Goal: Task Accomplishment & Management: Use online tool/utility

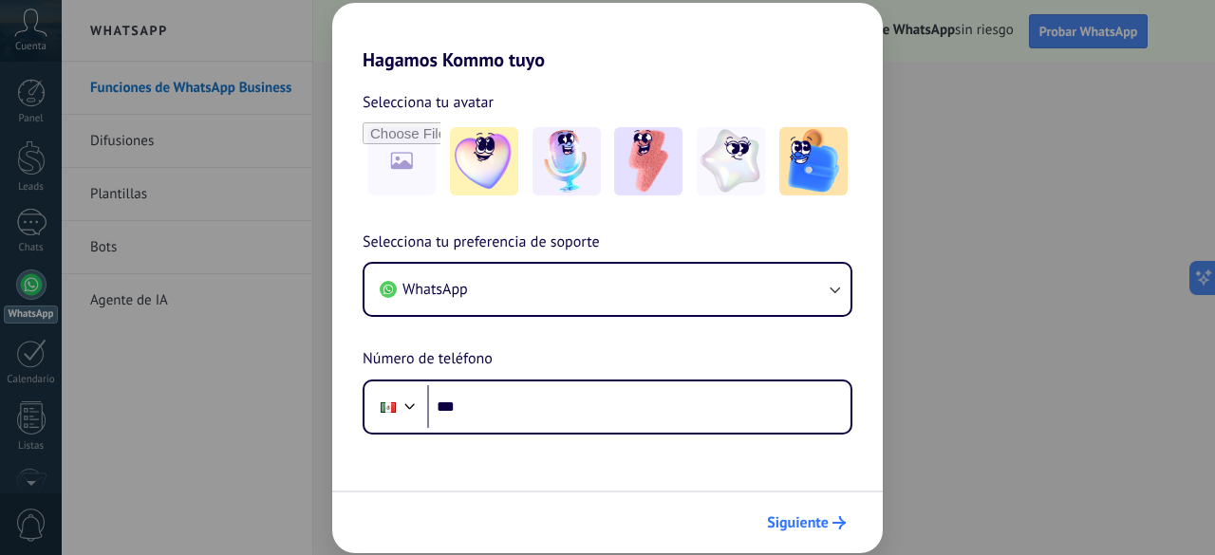
click at [804, 524] on span "Siguiente" at bounding box center [798, 522] width 62 height 13
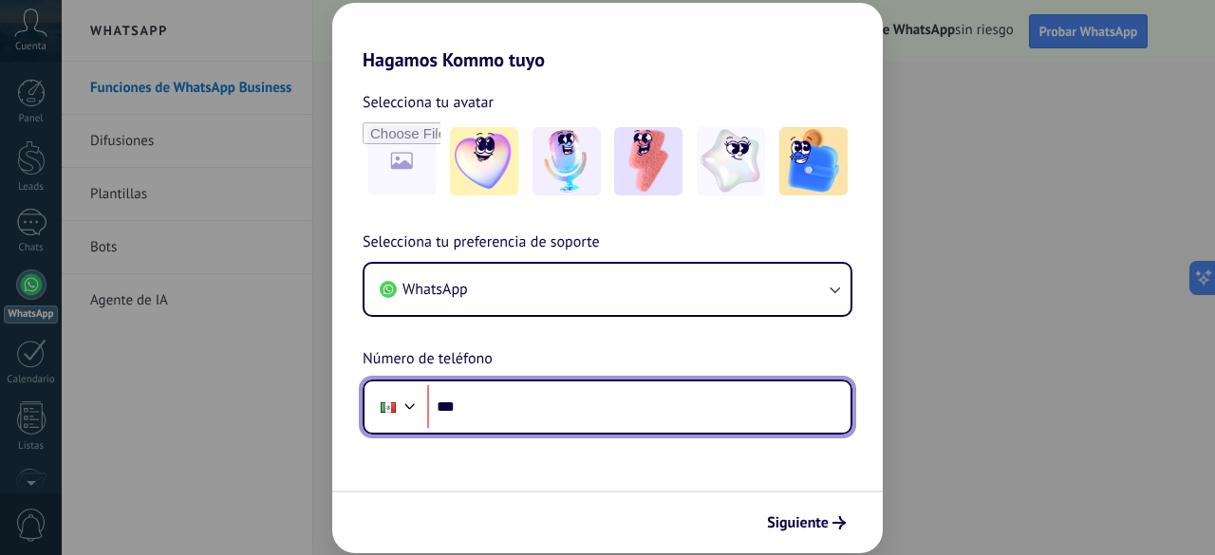
click at [648, 413] on input "***" at bounding box center [638, 407] width 423 height 44
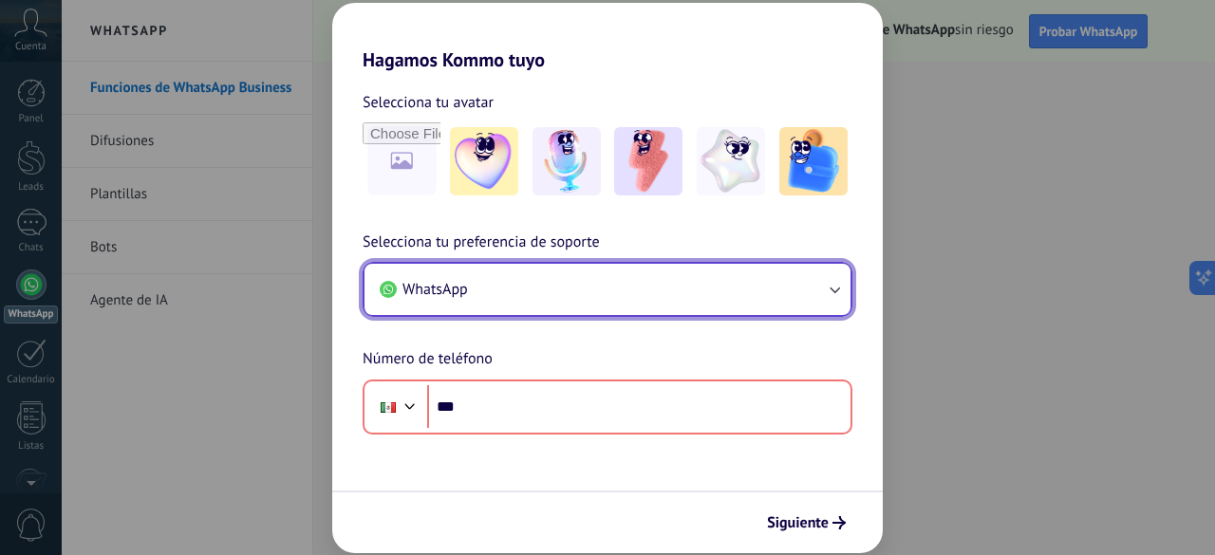
click at [833, 291] on icon "button" at bounding box center [834, 291] width 10 height 7
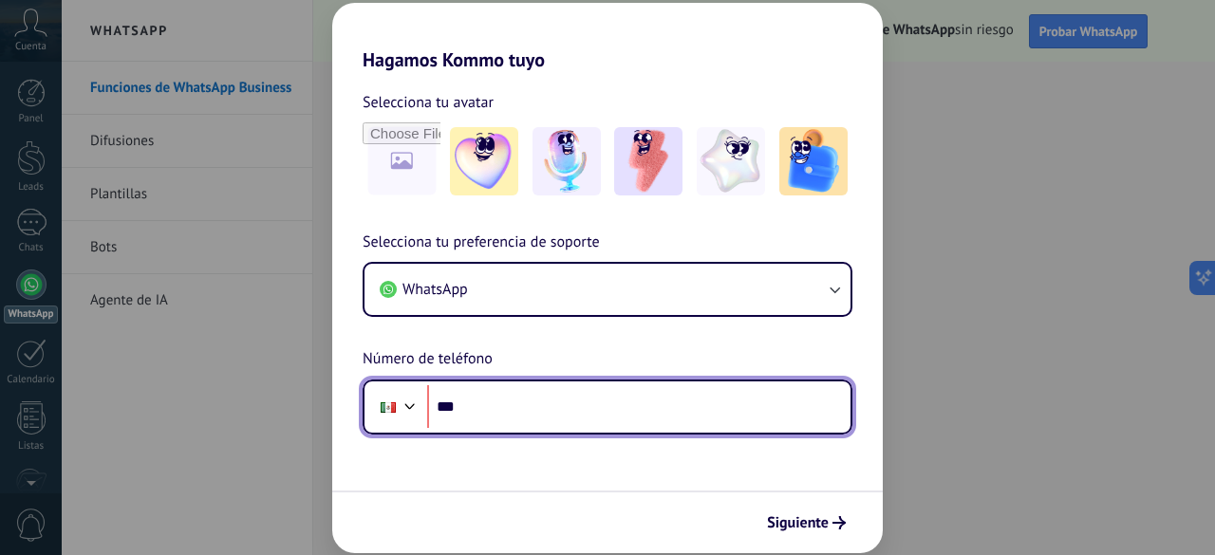
click at [587, 409] on input "***" at bounding box center [638, 407] width 423 height 44
type input "**********"
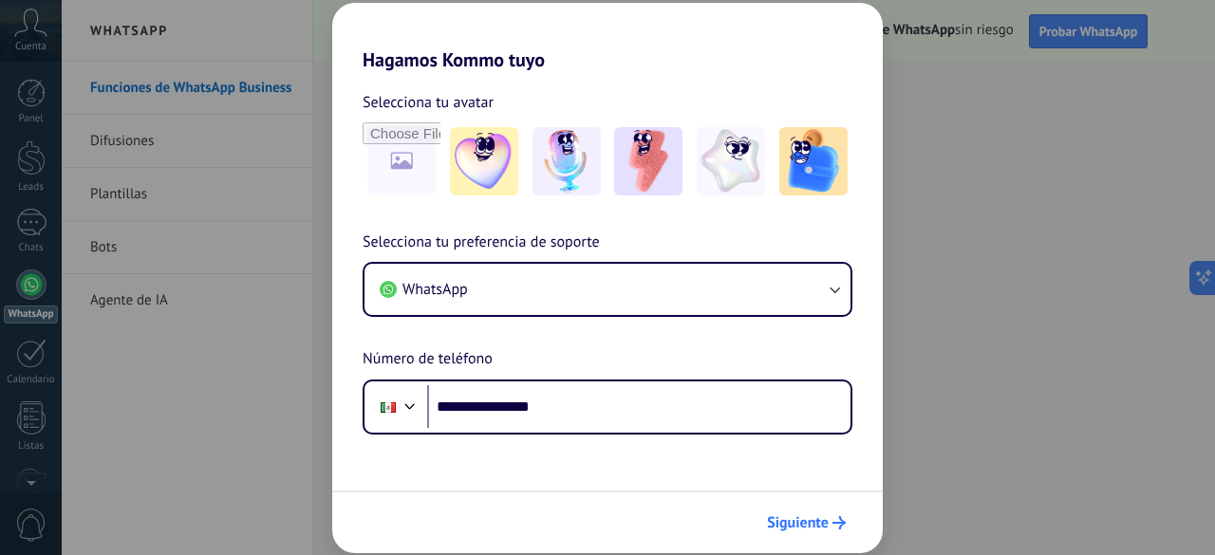
click at [834, 523] on use "submit" at bounding box center [838, 522] width 13 height 13
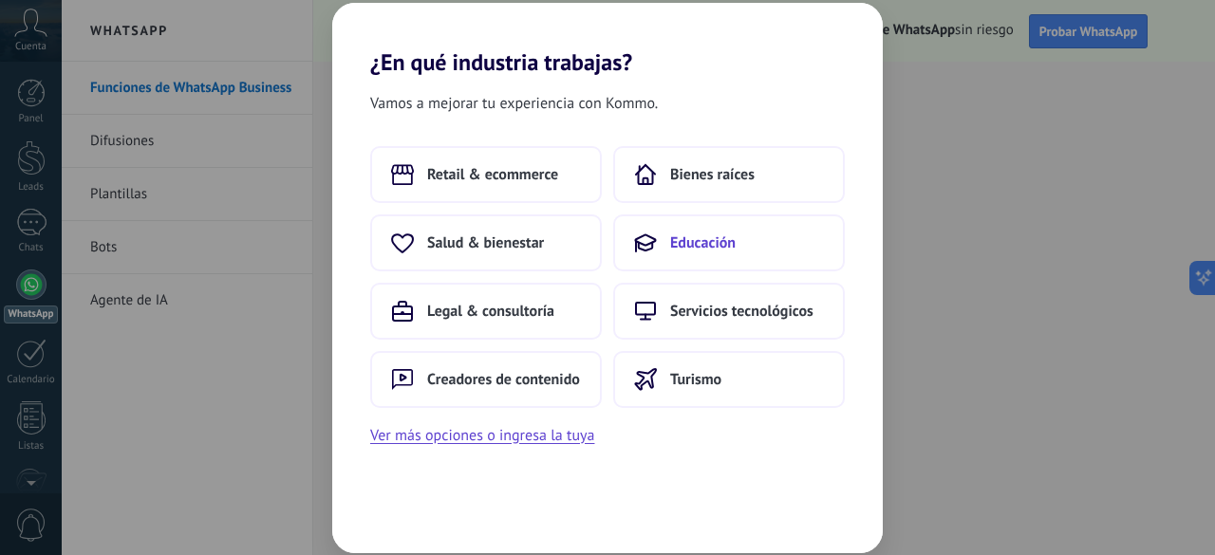
click at [707, 237] on span "Educación" at bounding box center [702, 242] width 65 height 19
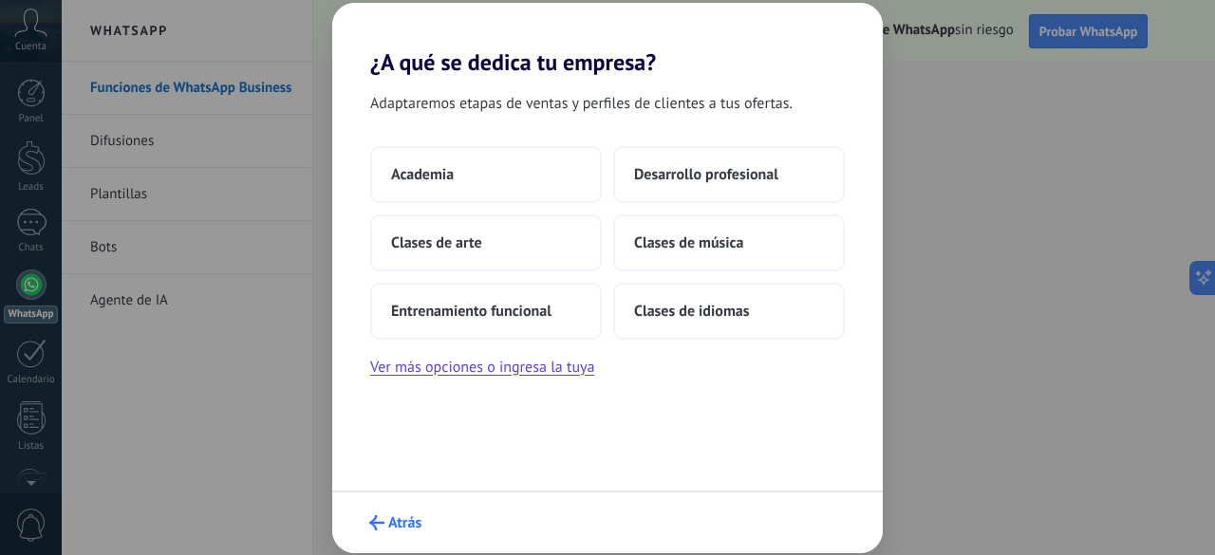
click at [399, 529] on span "Atrás" at bounding box center [404, 522] width 33 height 13
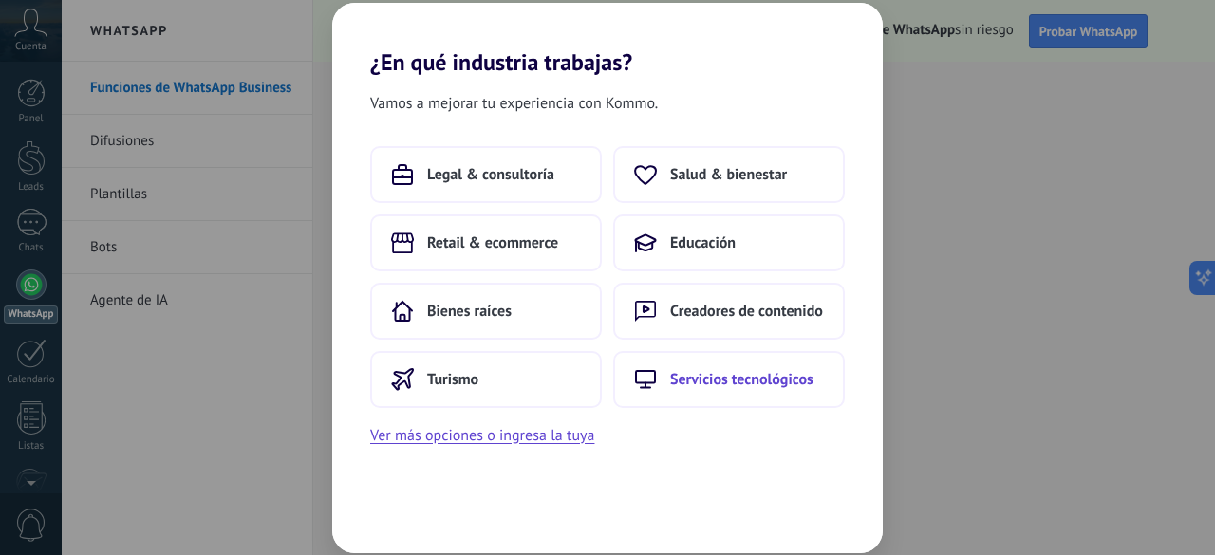
click at [705, 392] on button "Servicios tecnológicos" at bounding box center [729, 379] width 232 height 57
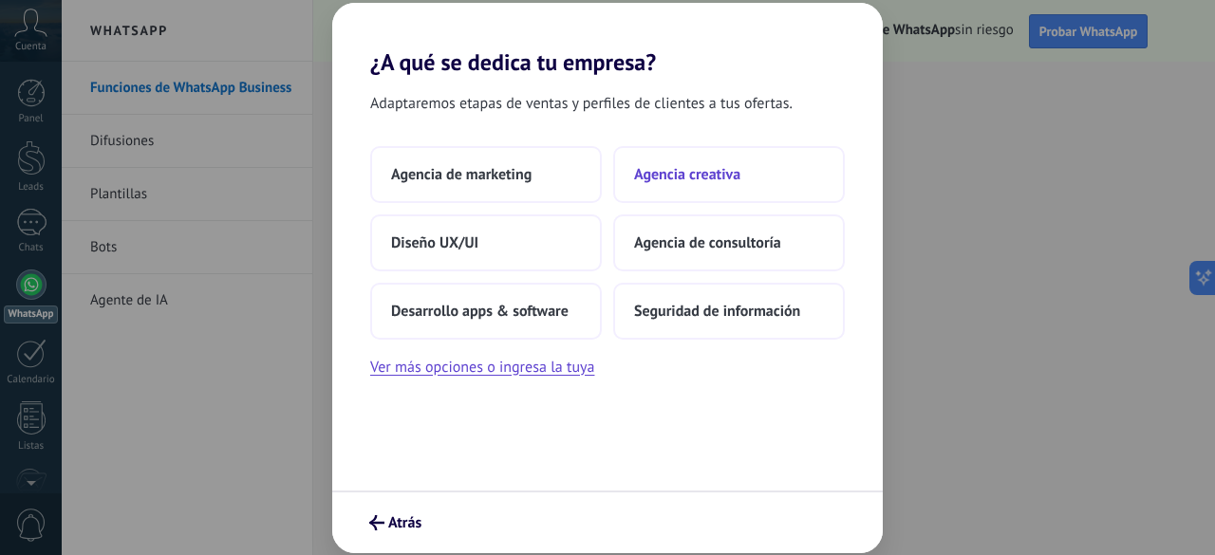
click at [695, 176] on span "Agencia creativa" at bounding box center [687, 174] width 106 height 19
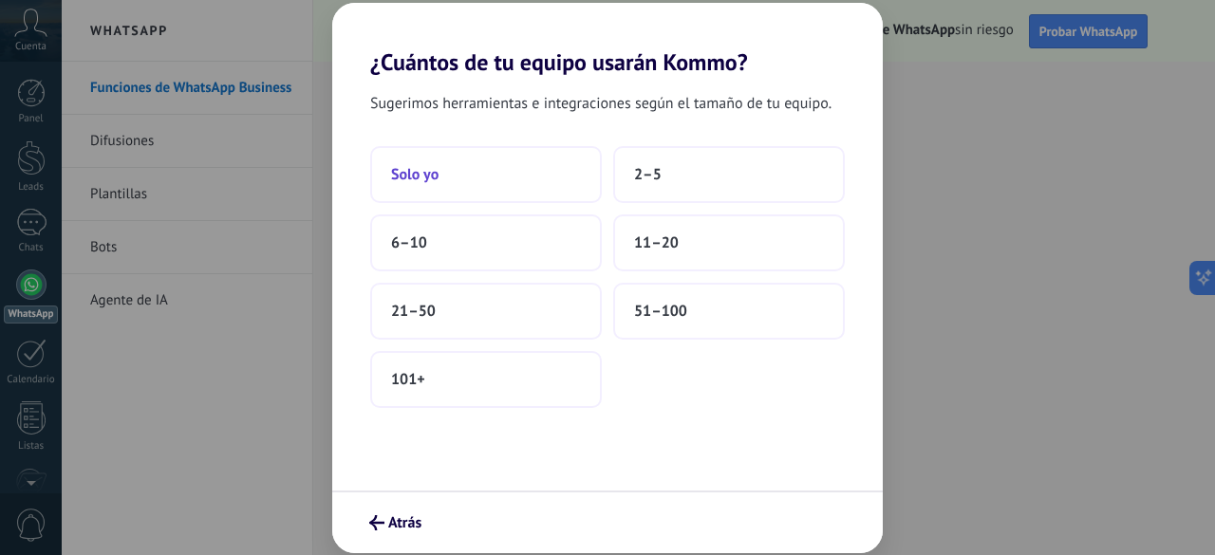
click at [431, 179] on span "Solo yo" at bounding box center [414, 174] width 47 height 19
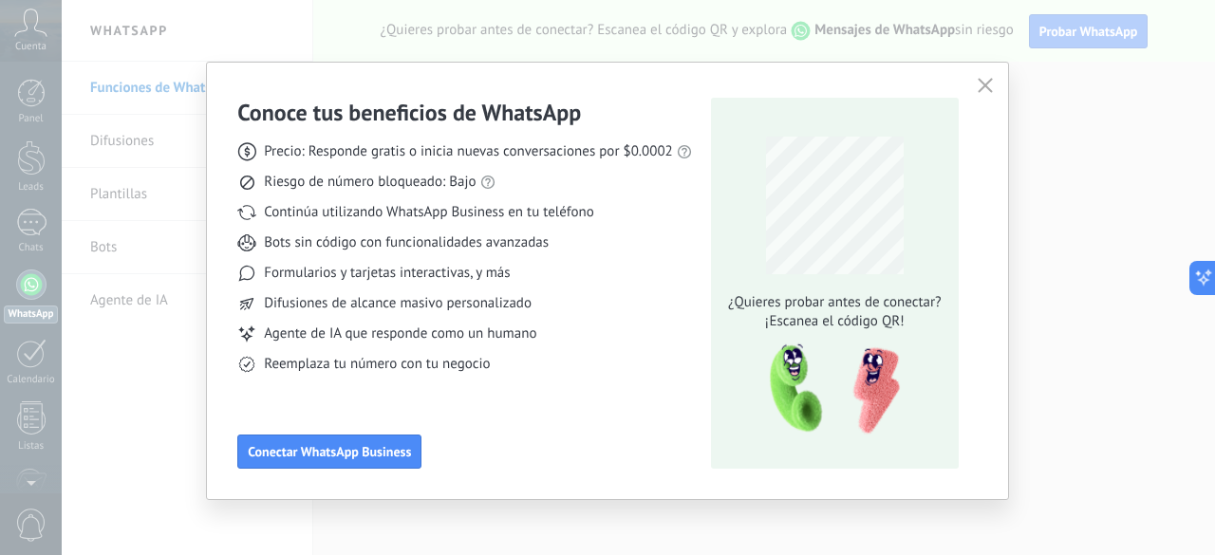
click at [982, 79] on icon "button" at bounding box center [985, 85] width 15 height 15
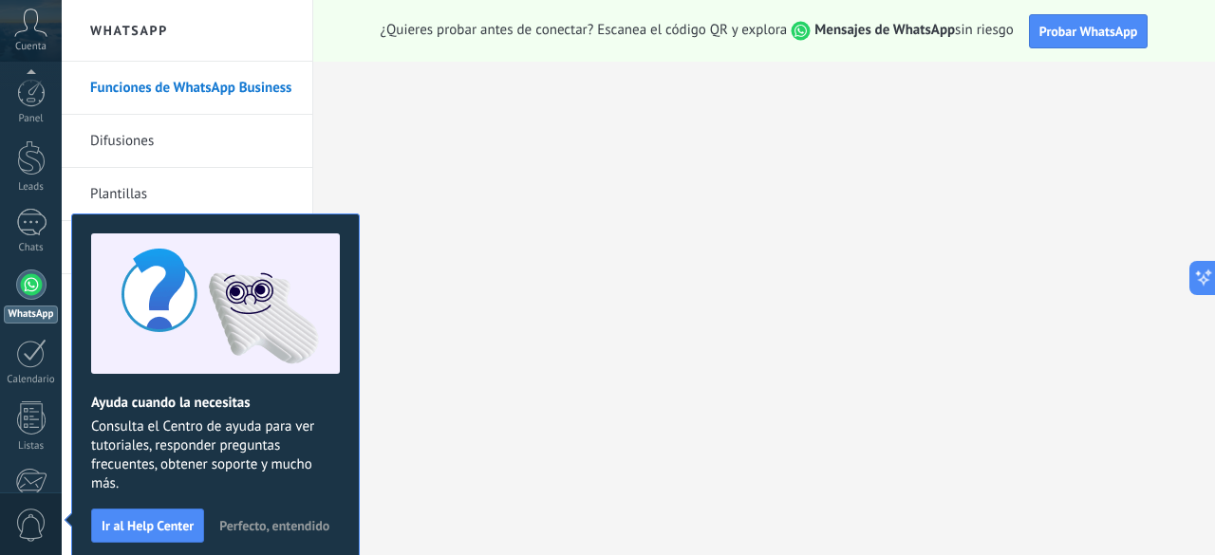
scroll to position [233, 0]
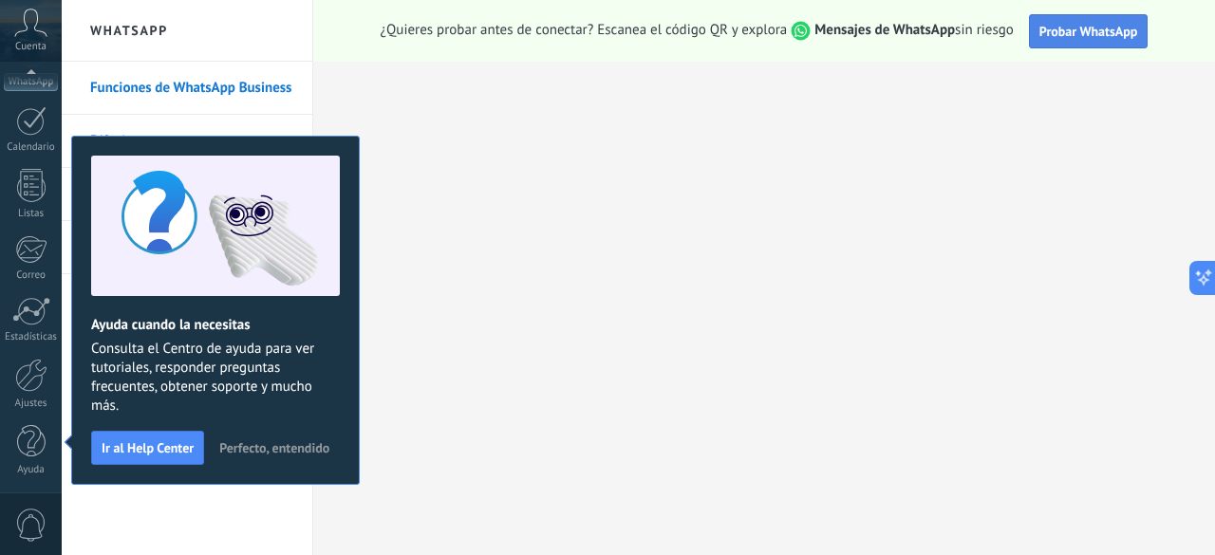
click at [1078, 38] on span "Probar WhatsApp" at bounding box center [1088, 31] width 99 height 17
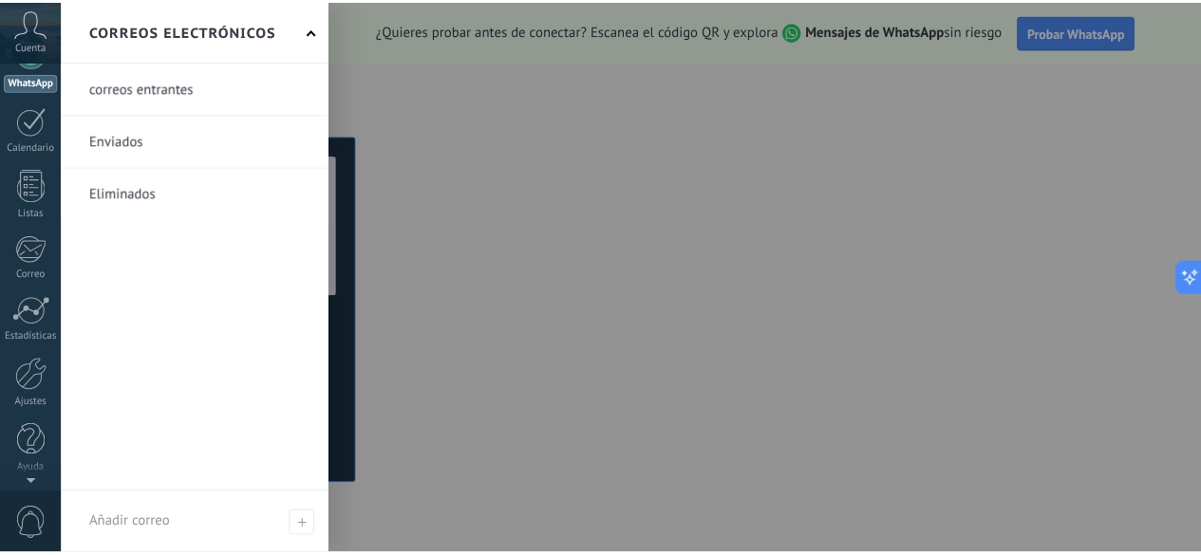
scroll to position [0, 0]
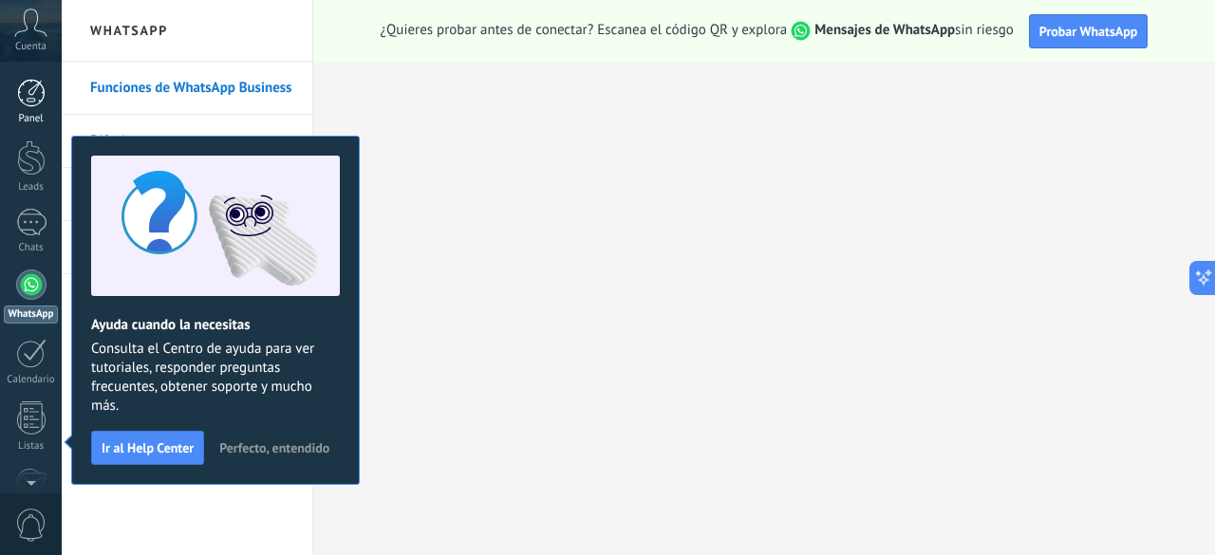
click at [34, 94] on div at bounding box center [31, 93] width 28 height 28
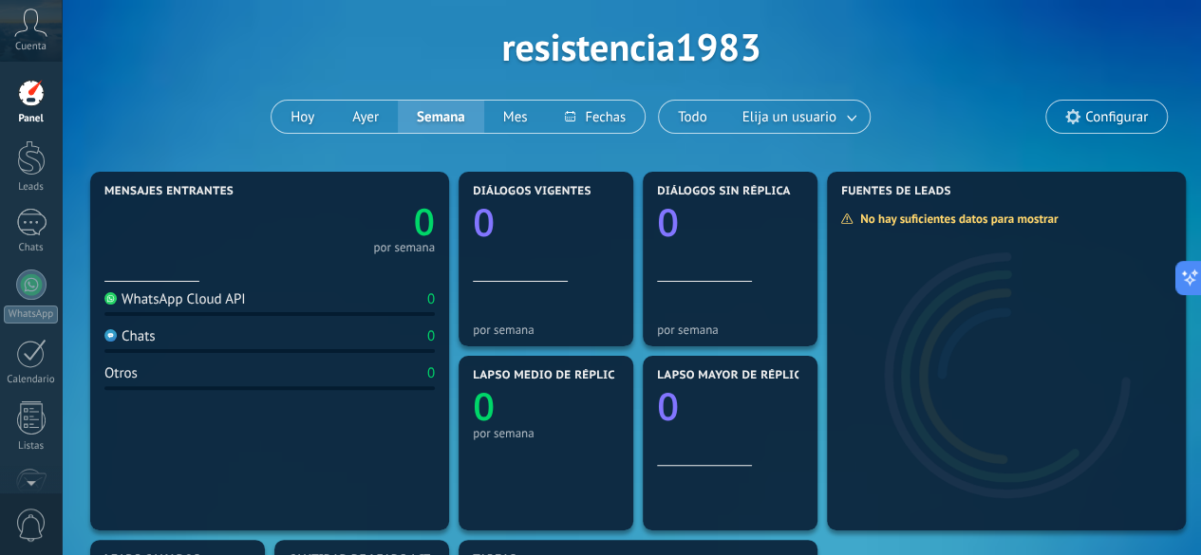
scroll to position [77, 0]
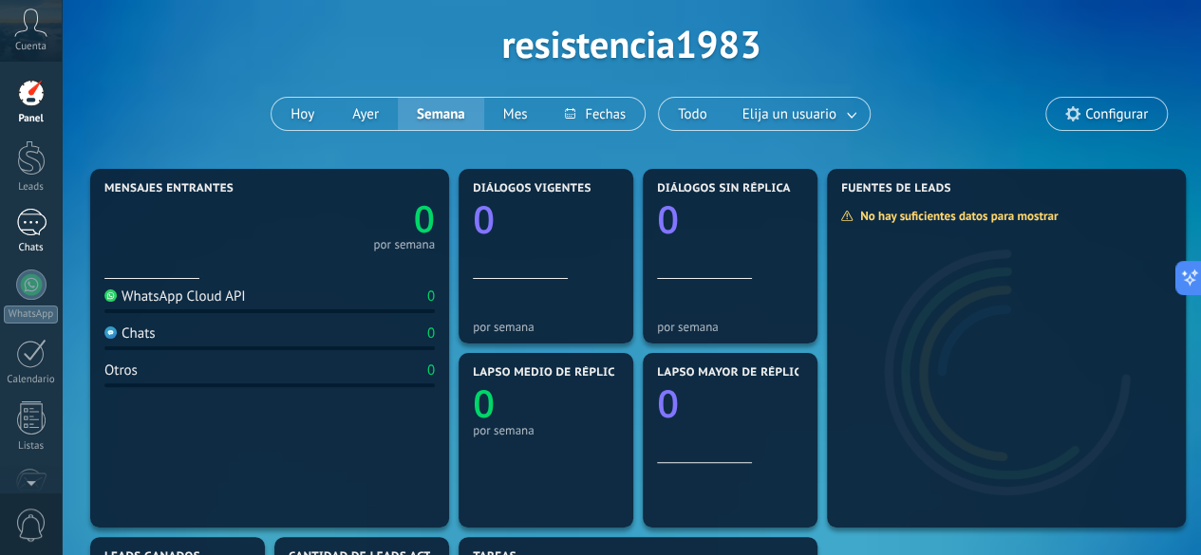
click at [20, 222] on div at bounding box center [31, 223] width 30 height 28
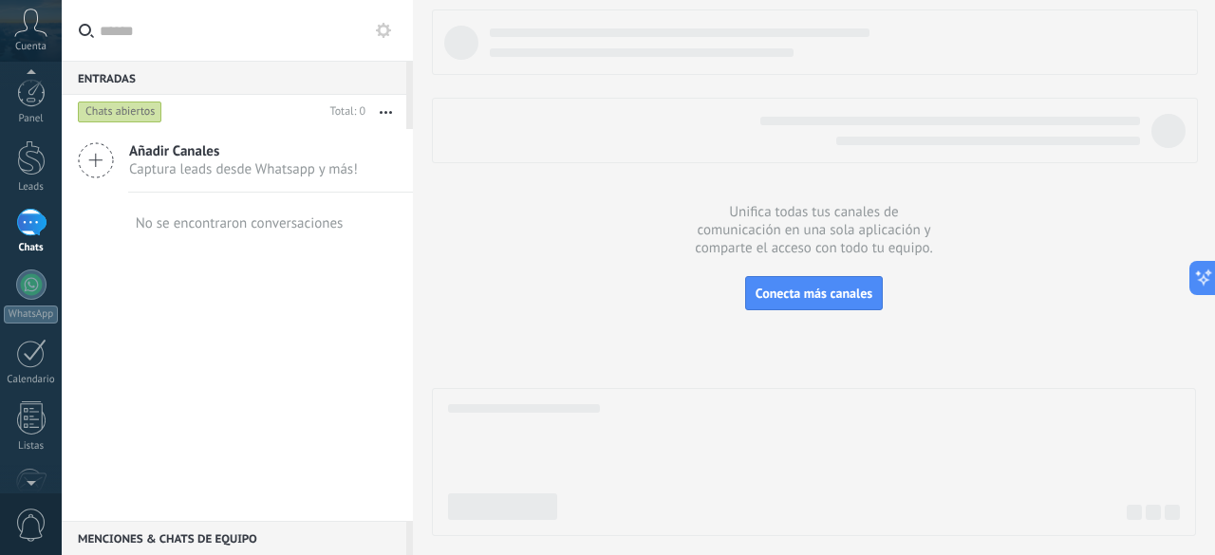
scroll to position [233, 0]
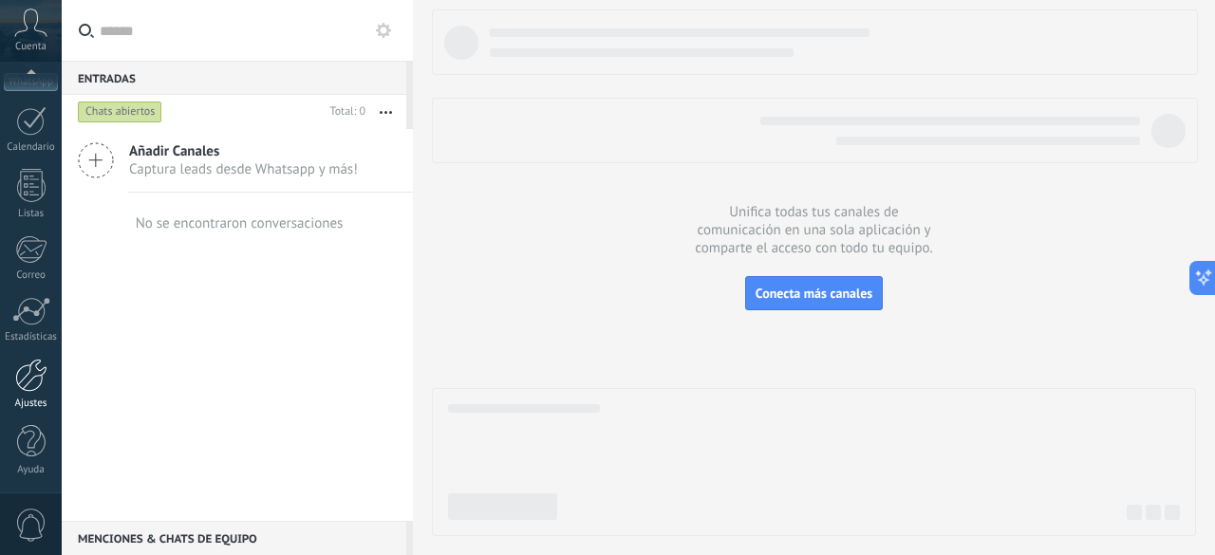
click at [22, 387] on div at bounding box center [31, 375] width 32 height 33
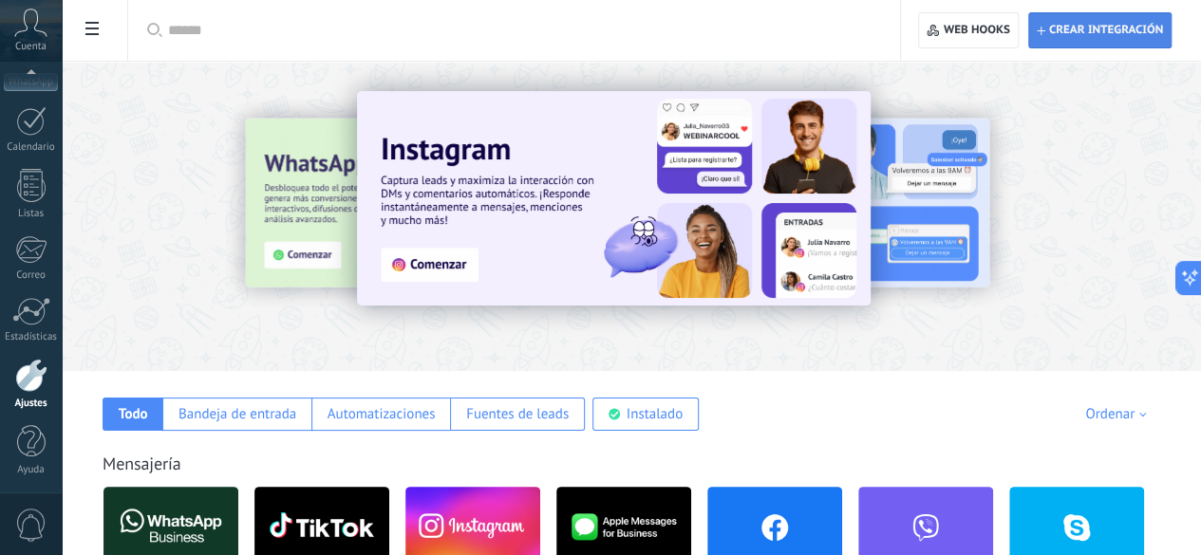
click at [1092, 22] on span "Crear integración" at bounding box center [1099, 30] width 126 height 34
